Goal: Navigation & Orientation: Find specific page/section

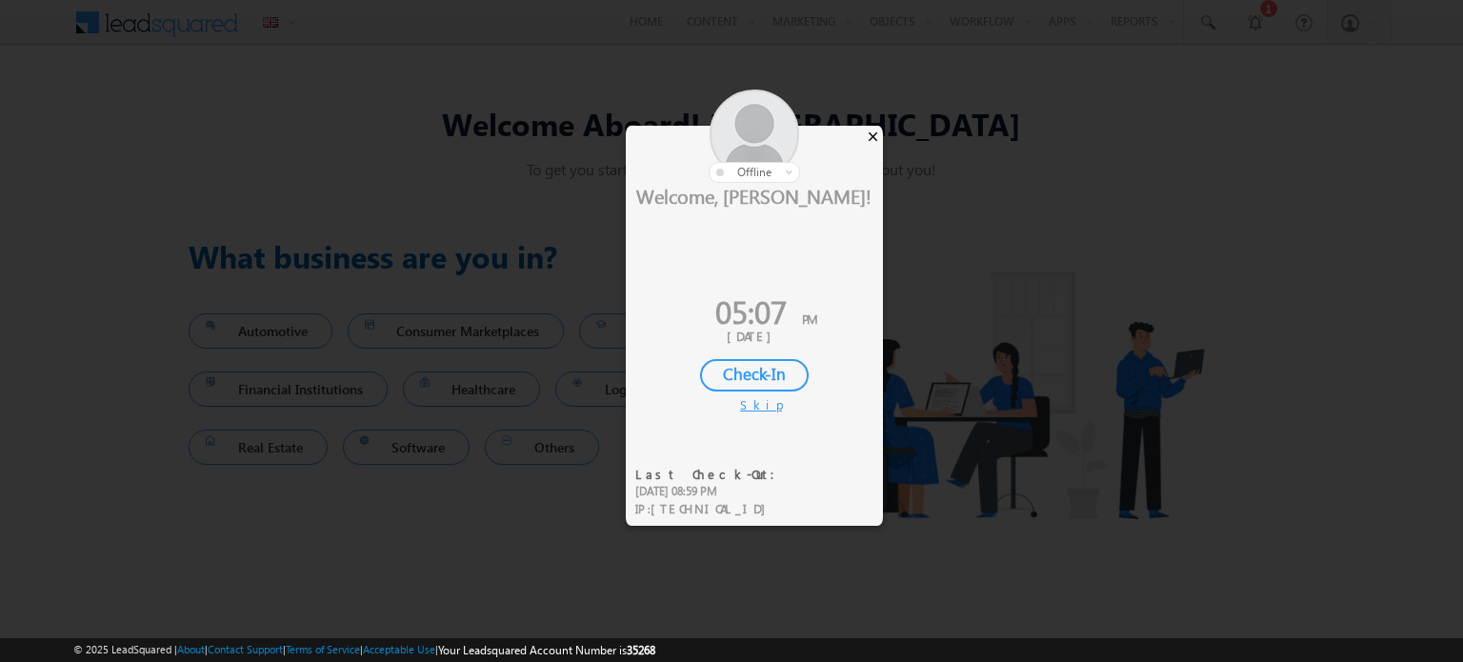
click at [867, 137] on div "× offline Online Away Offline Online Away Offline (Check-Out) Welcome, Murali! …" at bounding box center [754, 312] width 257 height 372
click at [867, 137] on div "×" at bounding box center [873, 136] width 20 height 21
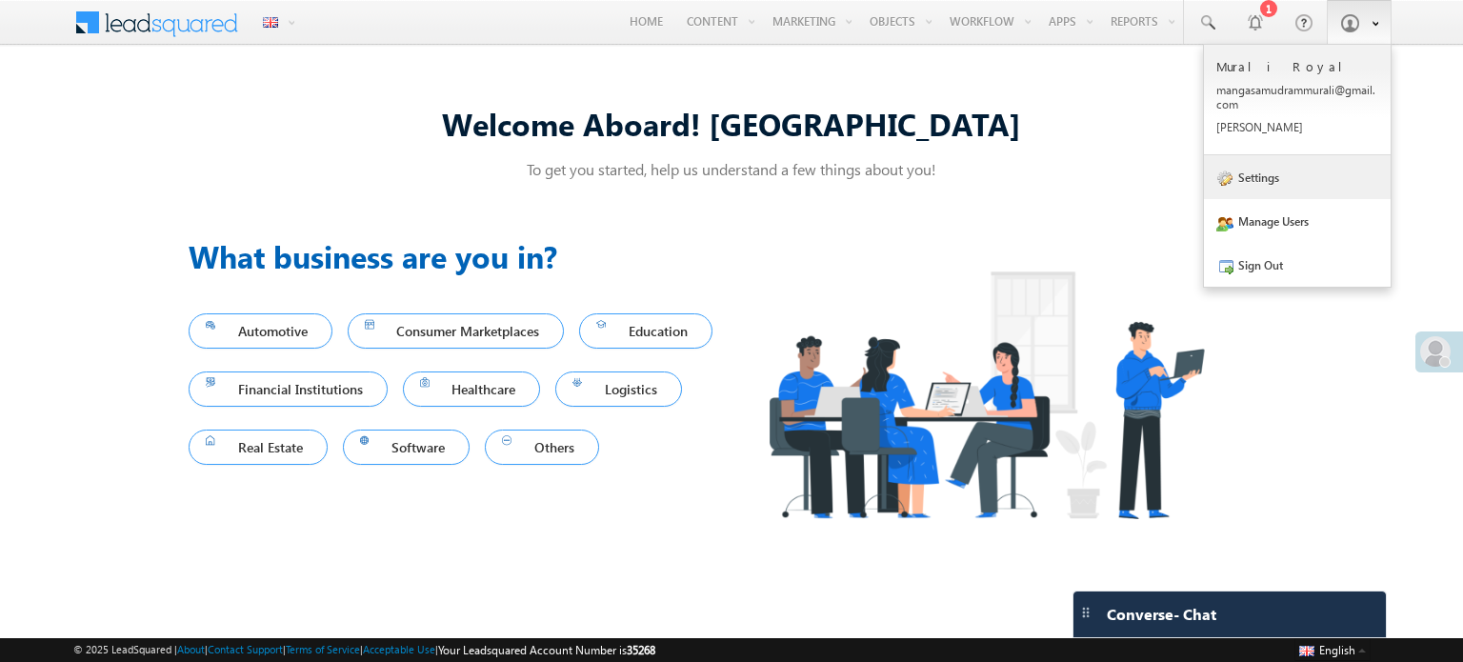
click at [1273, 173] on link "Settings" at bounding box center [1297, 177] width 187 height 44
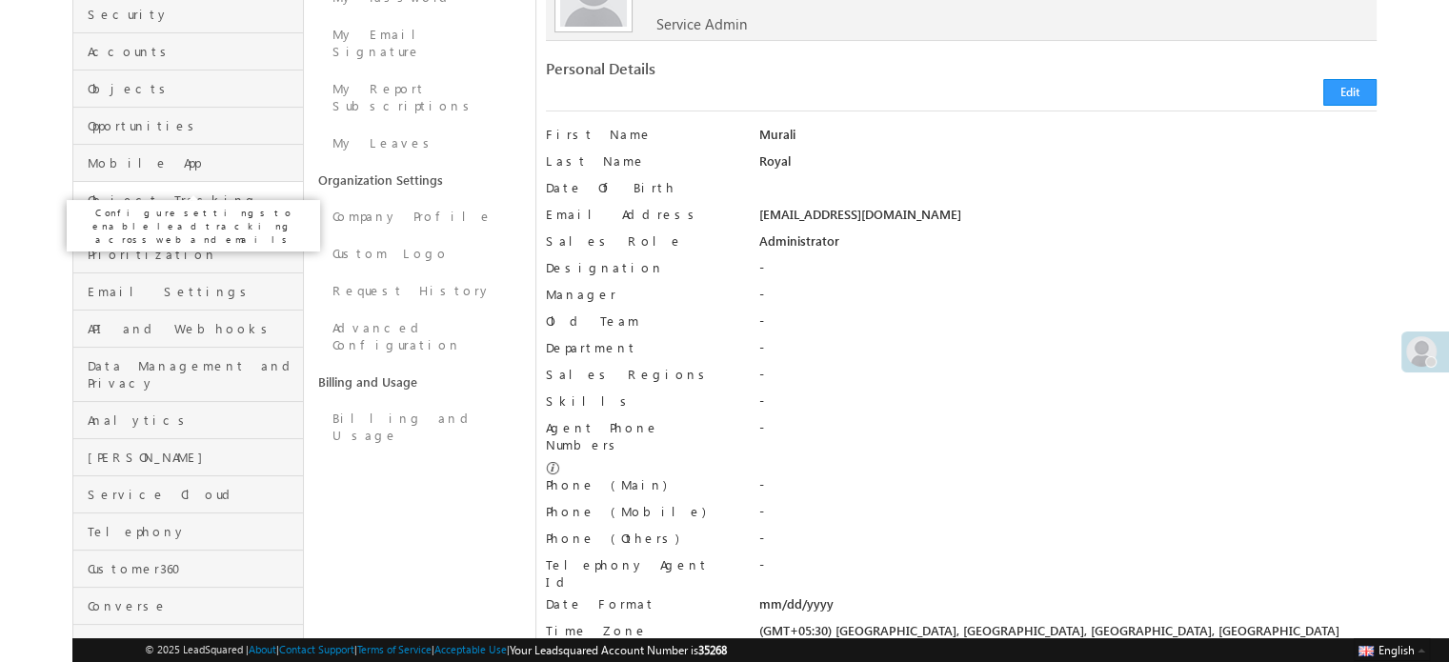
scroll to position [258, 0]
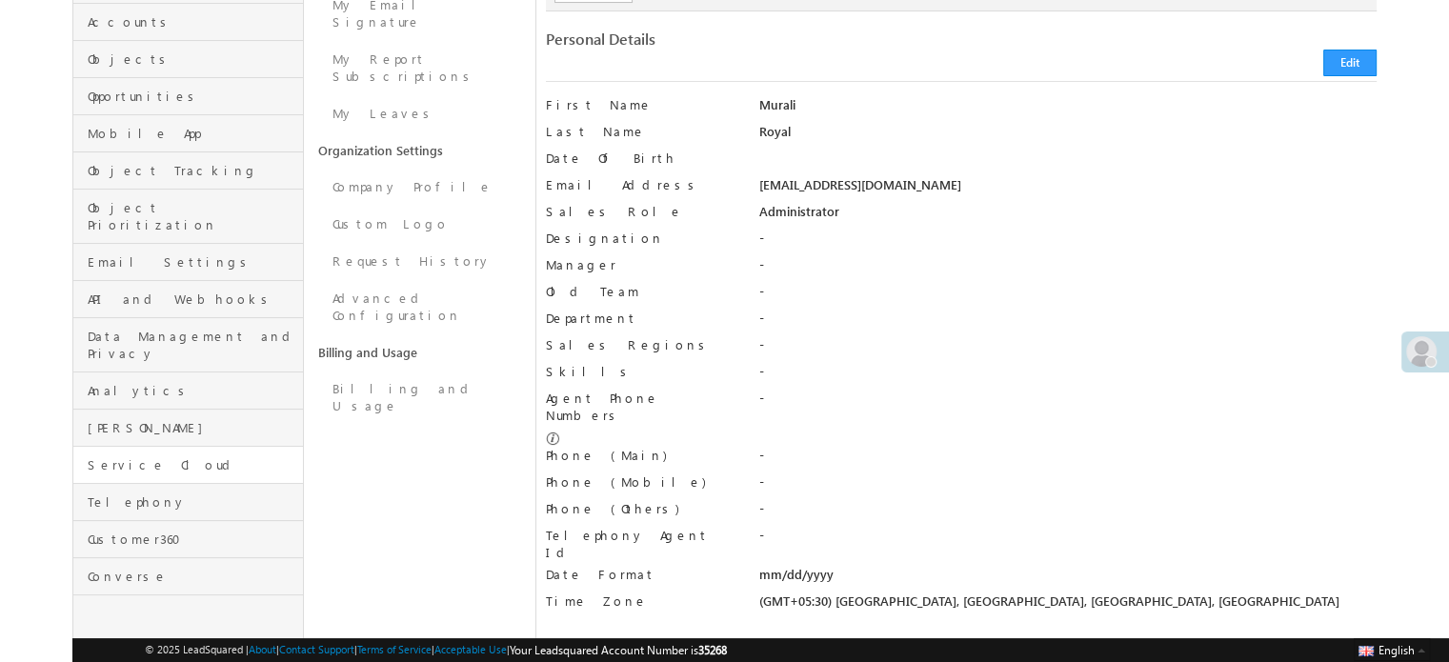
click at [175, 447] on link "Service Cloud" at bounding box center [188, 465] width 230 height 37
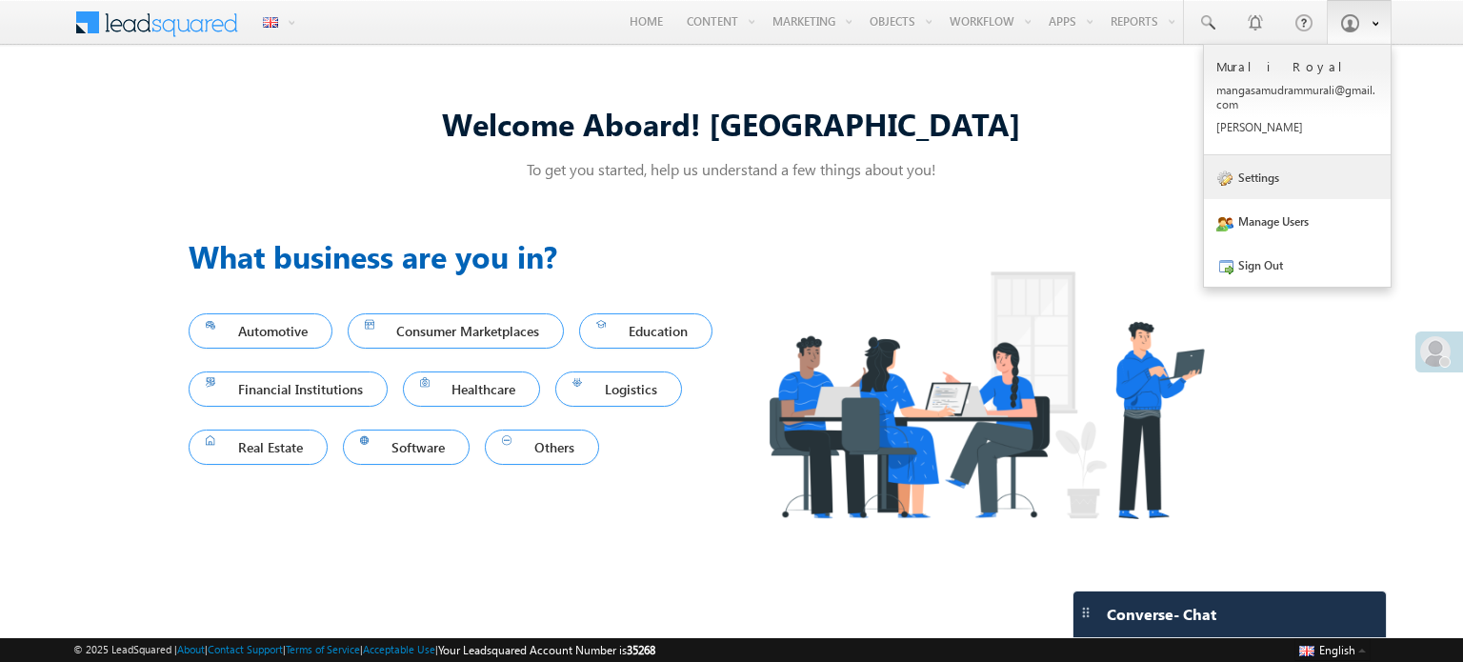
click at [1283, 184] on link "Settings" at bounding box center [1297, 177] width 187 height 44
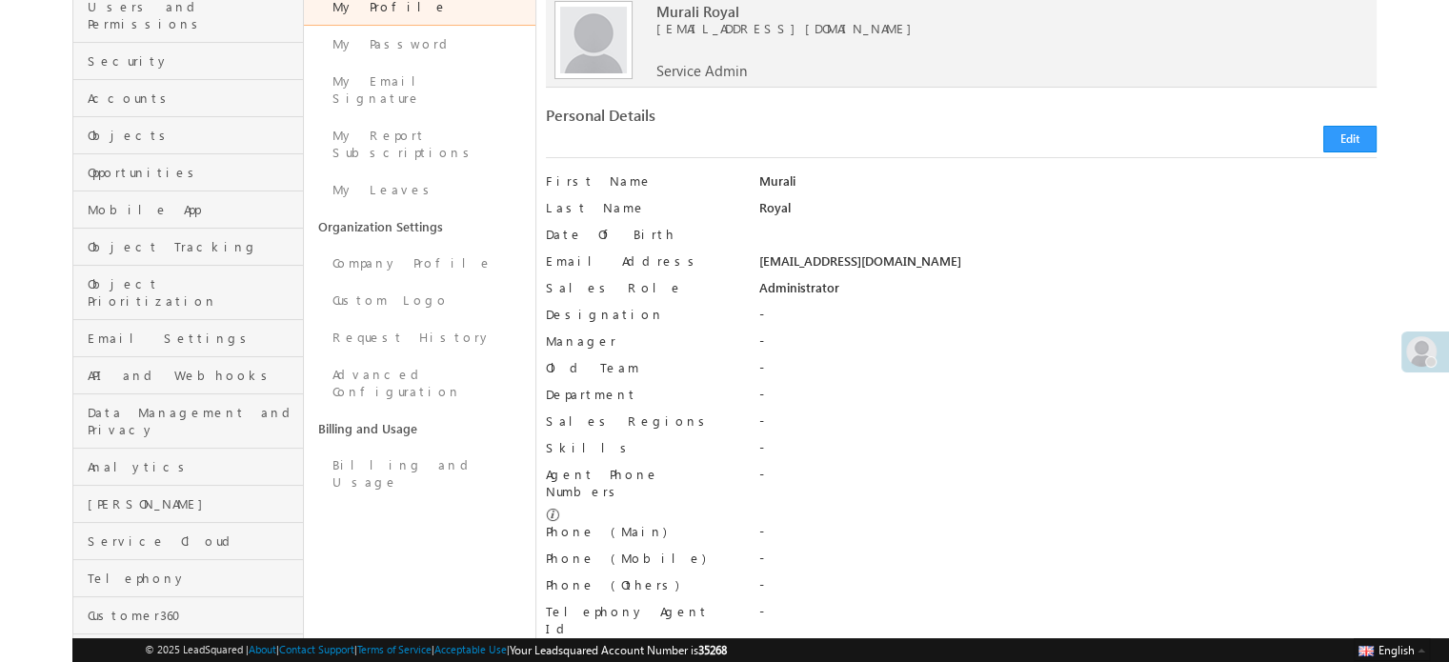
scroll to position [183, 0]
click at [151, 532] on span "Service Cloud" at bounding box center [193, 540] width 211 height 17
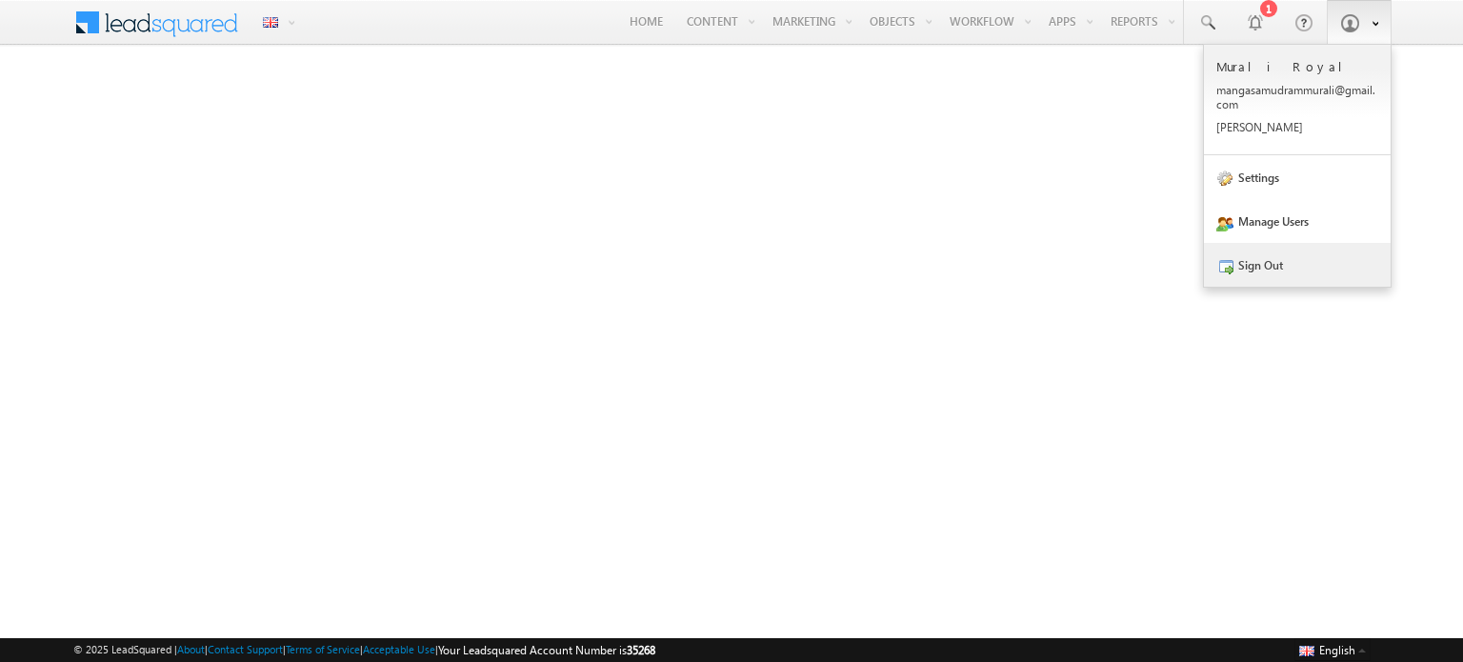
click at [1283, 272] on link "Sign Out" at bounding box center [1297, 265] width 187 height 44
